Goal: Task Accomplishment & Management: Use online tool/utility

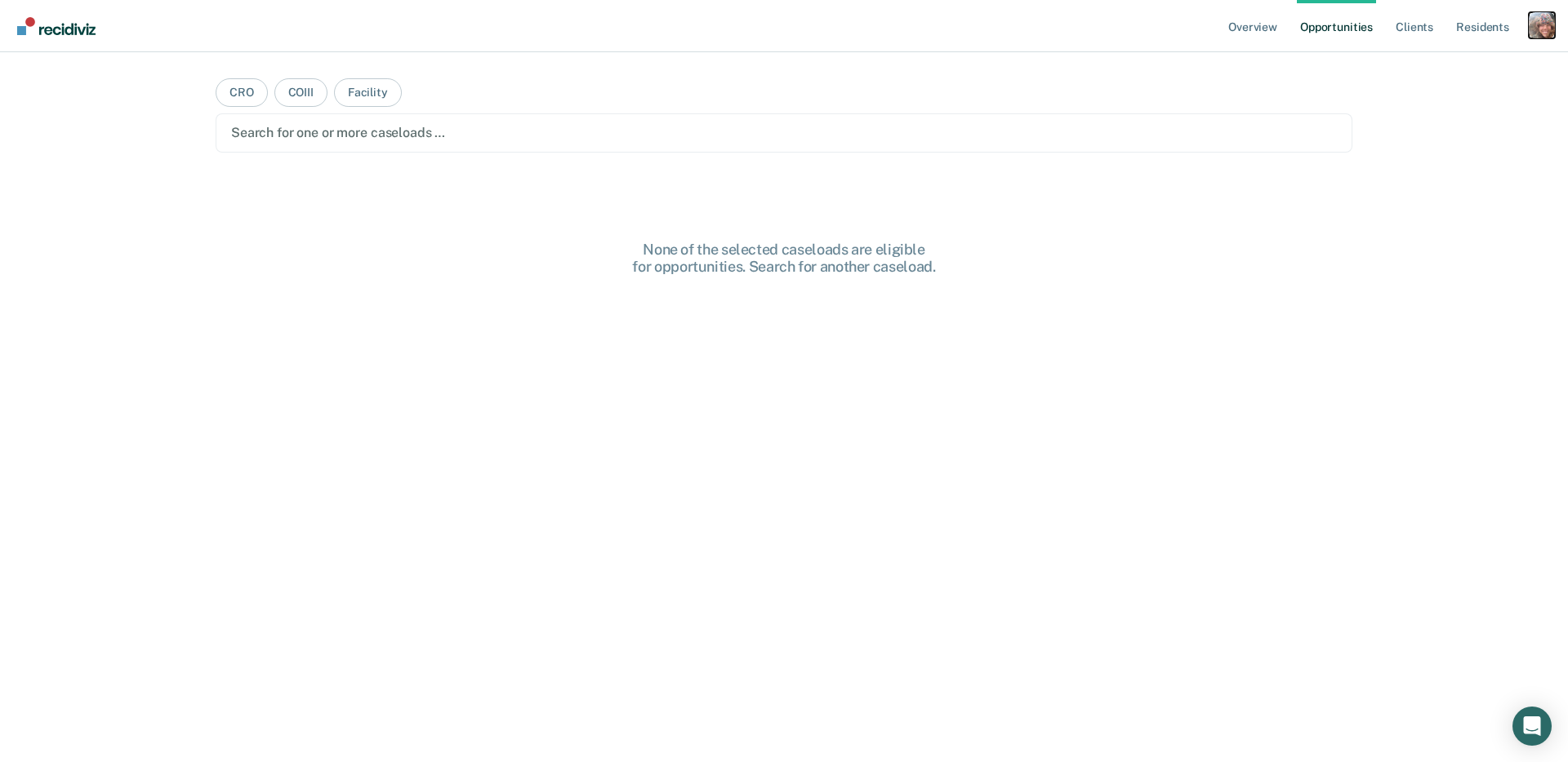
click at [1545, 26] on div "Profile dropdown button" at bounding box center [1541, 25] width 26 height 26
click at [1438, 66] on link "Profile" at bounding box center [1475, 66] width 131 height 14
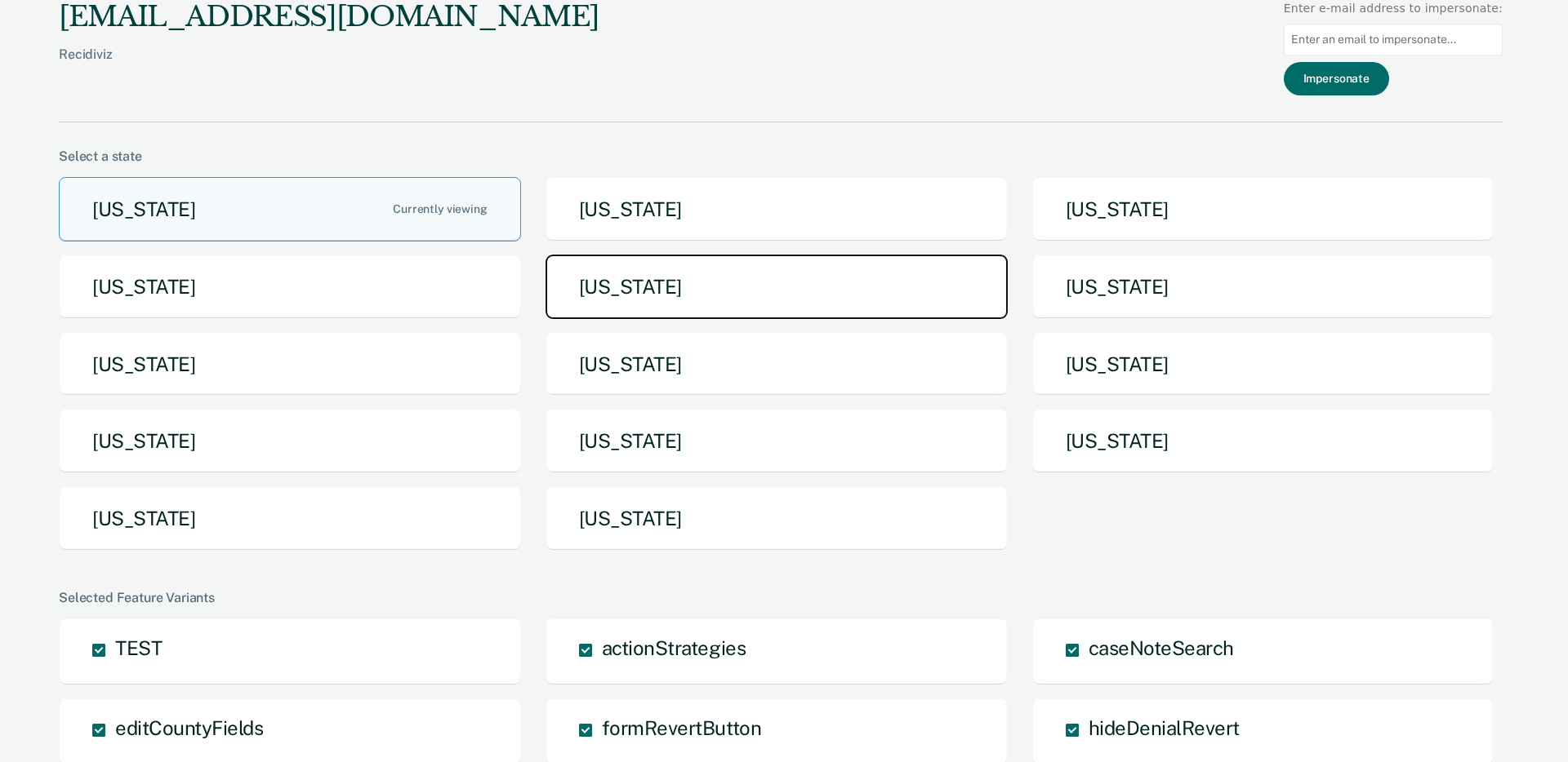
click at [650, 300] on button "[US_STATE]" at bounding box center [776, 286] width 463 height 64
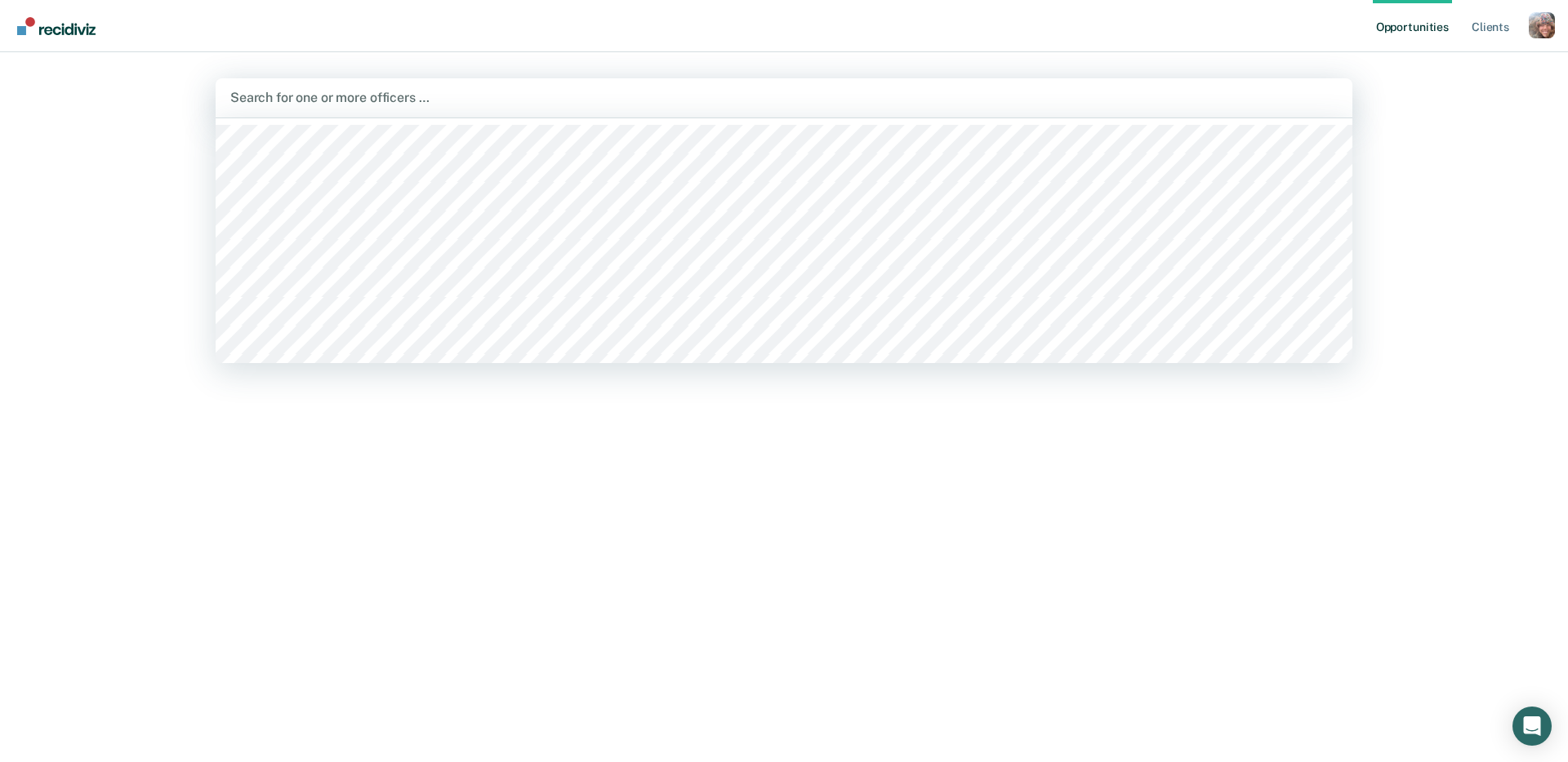
click at [584, 104] on div at bounding box center [784, 98] width 1107 height 18
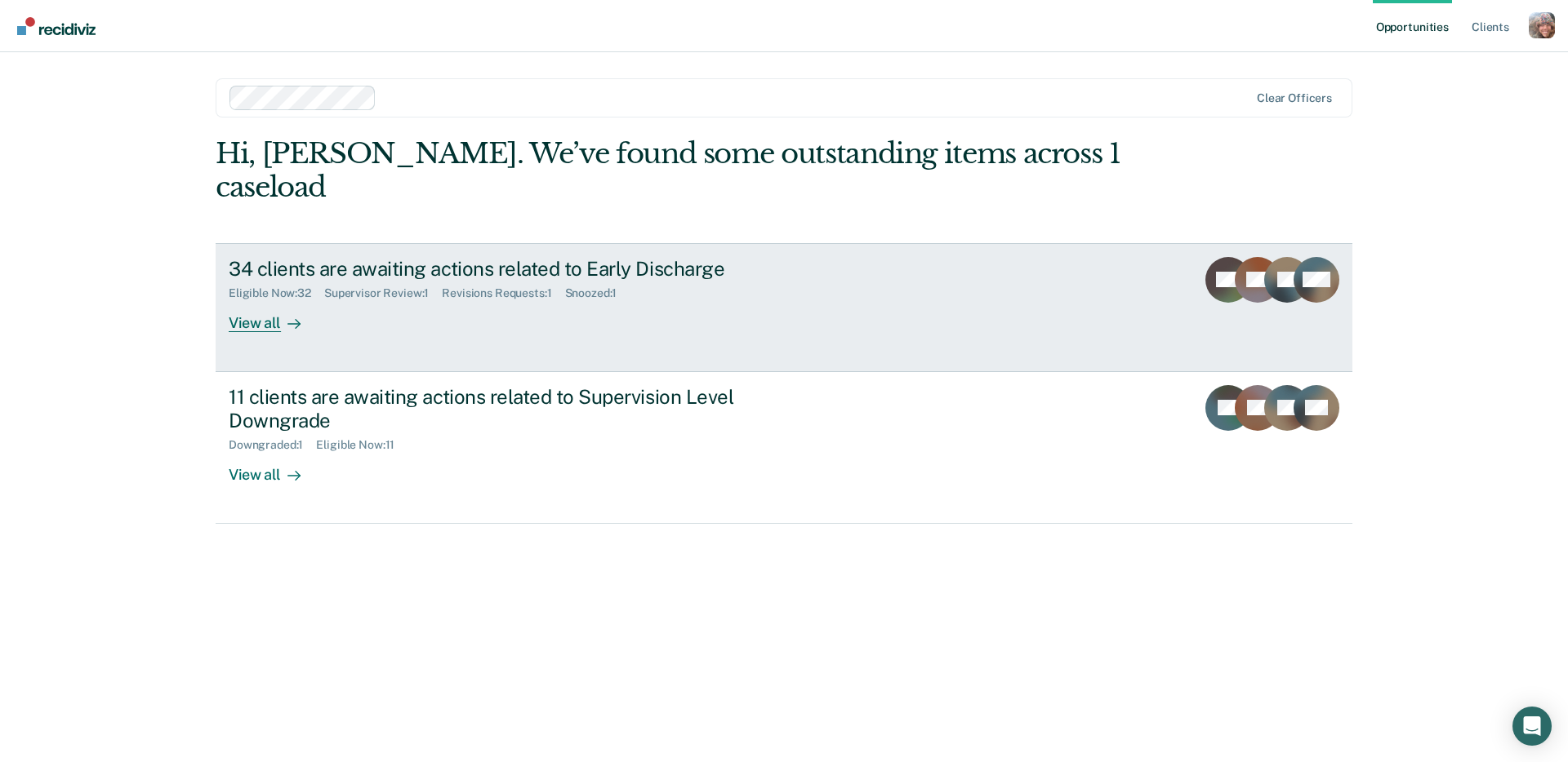
click at [636, 257] on div "34 clients are awaiting actions related to Early Discharge" at bounding box center [515, 269] width 574 height 23
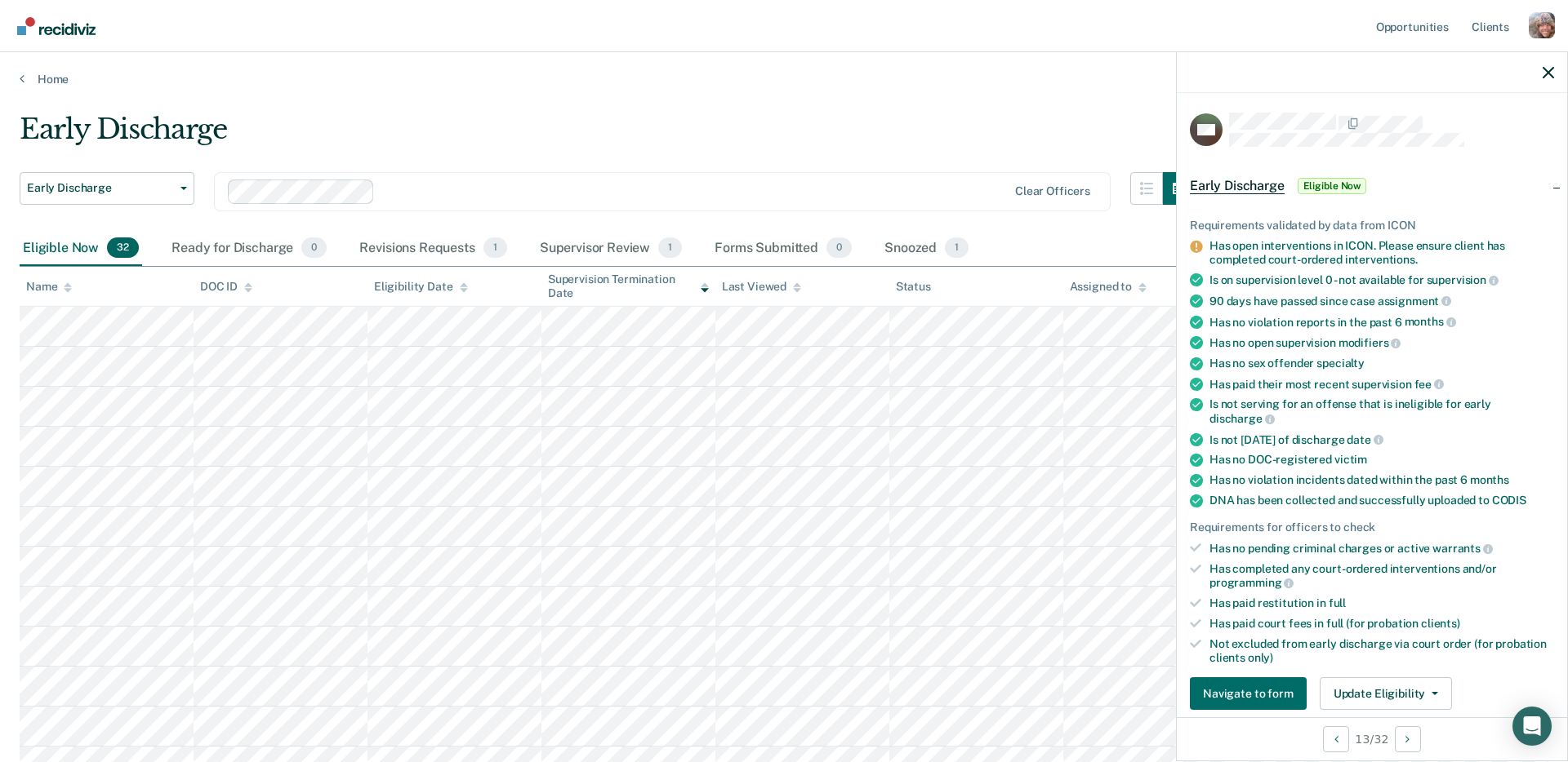
scroll to position [137, 0]
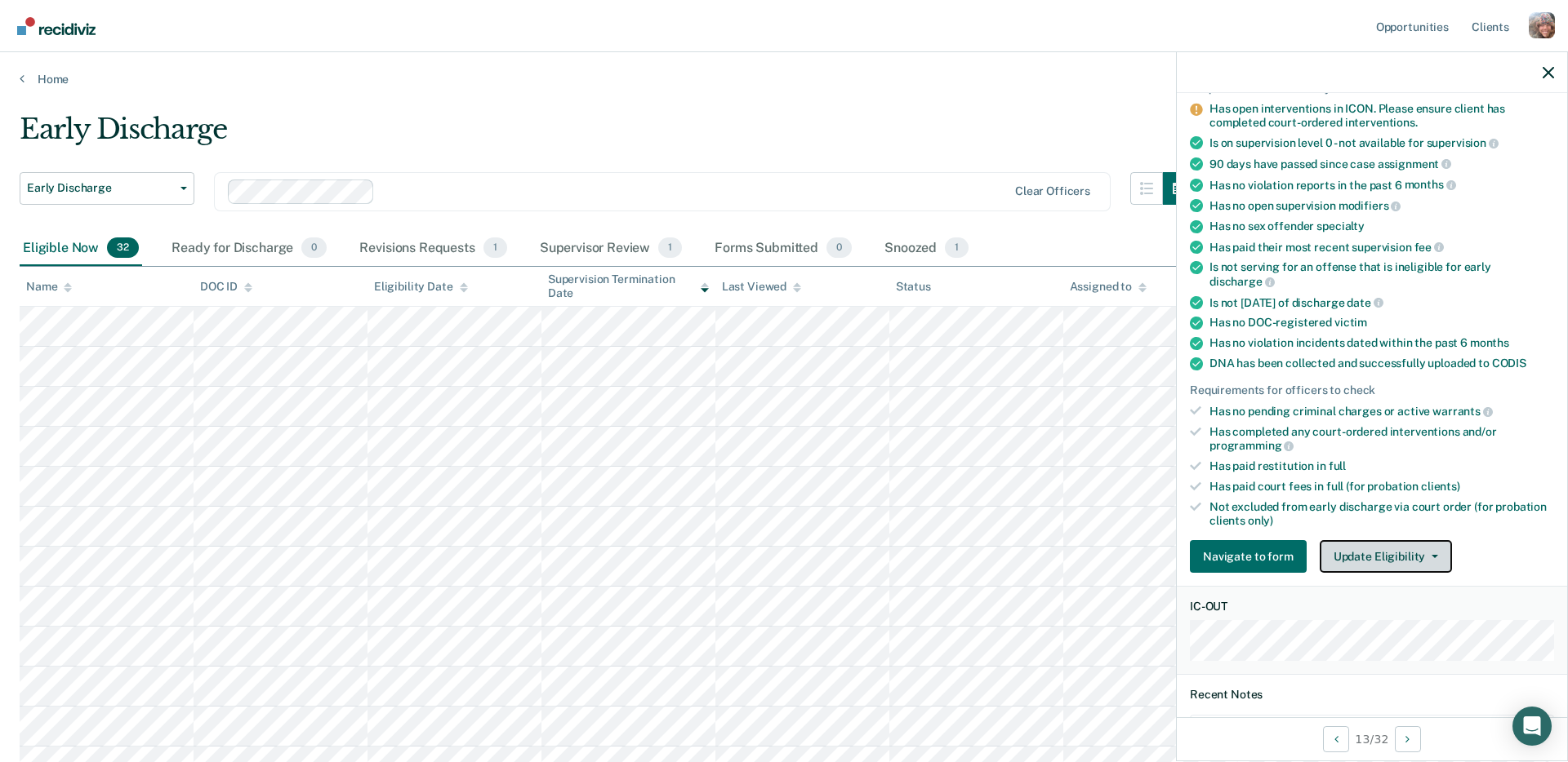
click at [1381, 541] on button "Update Eligibility" at bounding box center [1385, 556] width 132 height 33
